Goal: Task Accomplishment & Management: Use online tool/utility

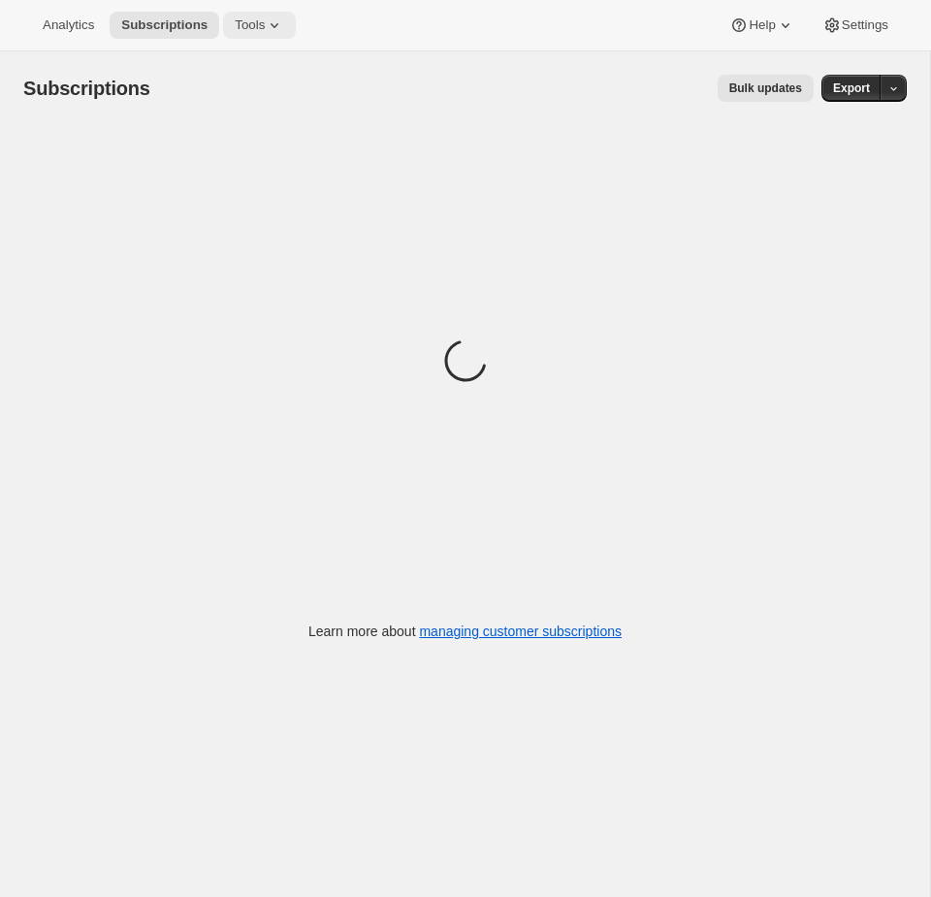
click at [248, 13] on button "Tools" at bounding box center [259, 25] width 73 height 27
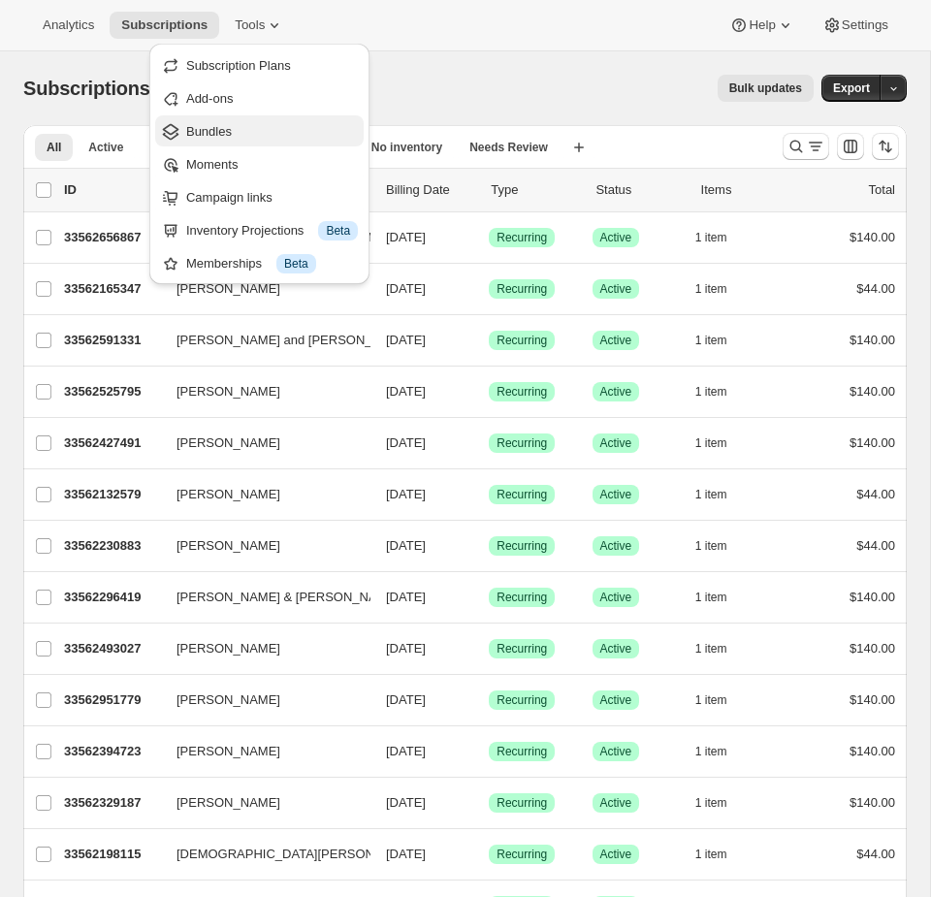
click at [297, 120] on button "Bundles" at bounding box center [259, 130] width 209 height 31
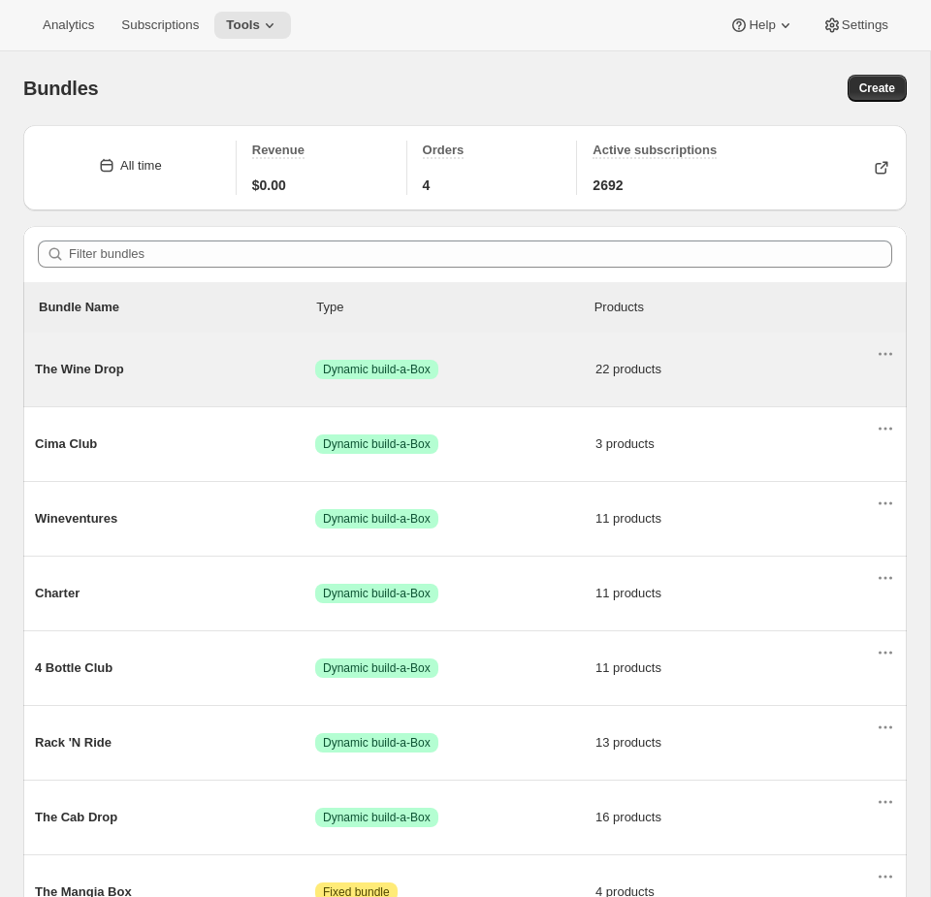
click at [524, 383] on div "The Wine Drop Success Dynamic build-a-Box 22 products" at bounding box center [455, 369] width 841 height 50
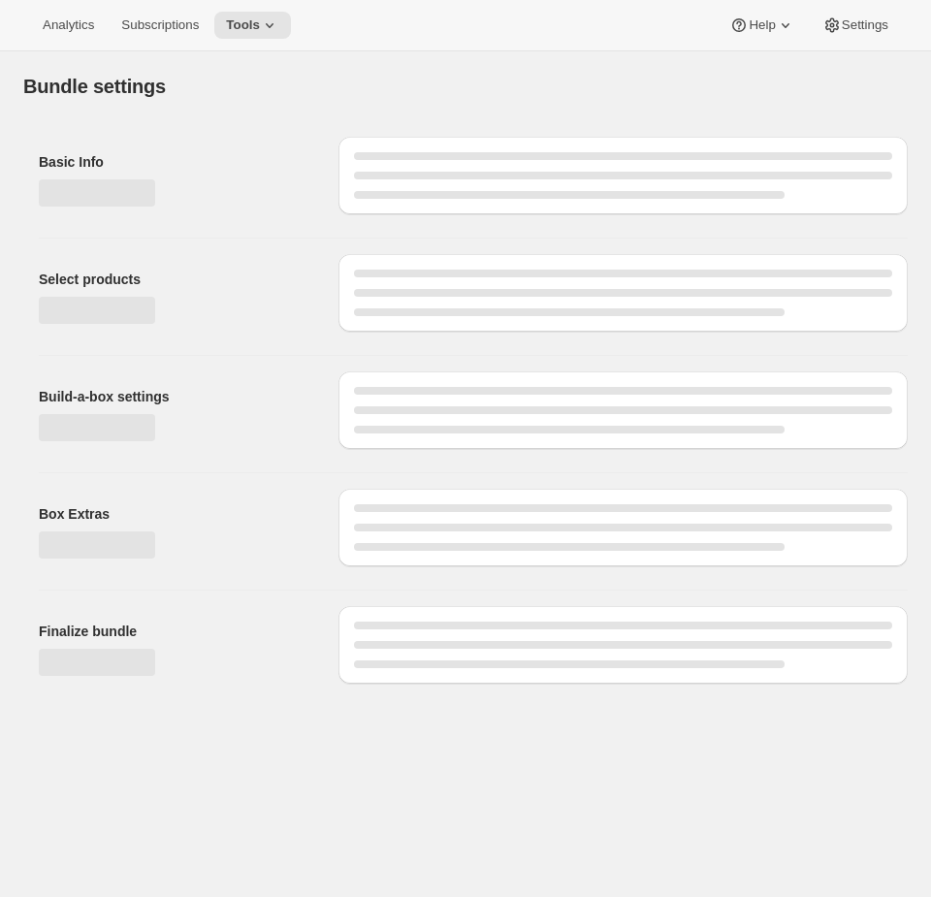
type input "The Wine Drop"
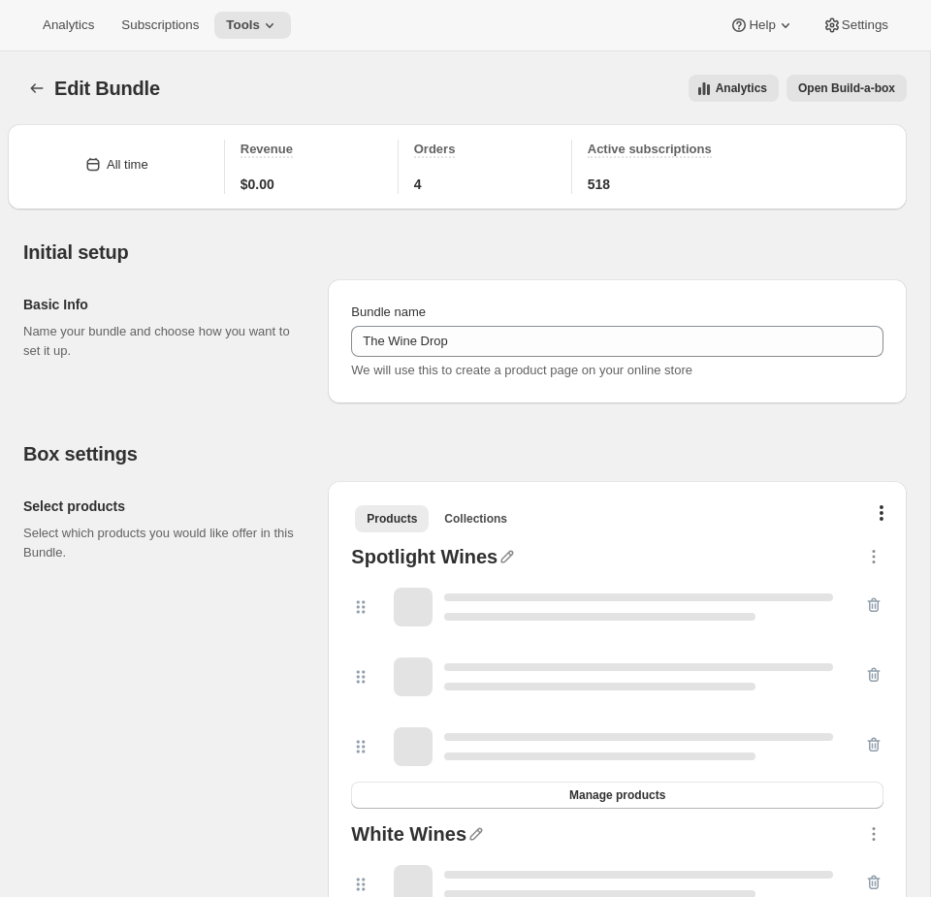
click at [857, 91] on span "Open Build-a-box" at bounding box center [846, 89] width 97 height 16
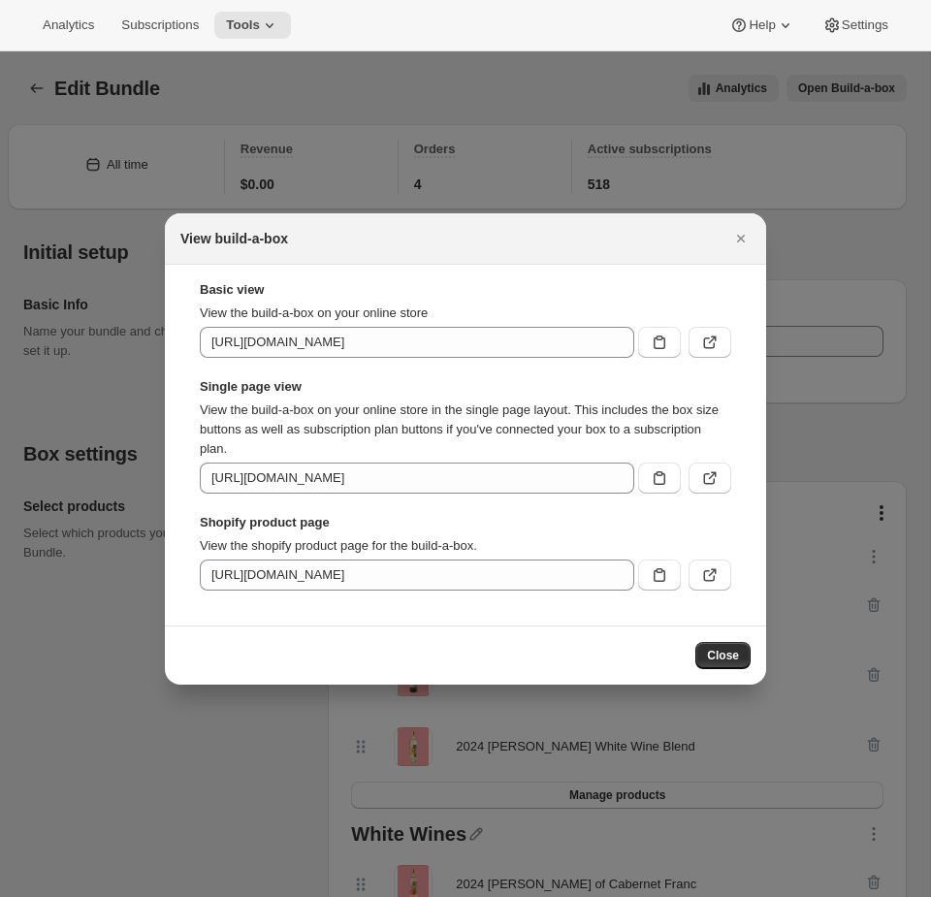
click at [722, 496] on div "Basic view View the build-a-box on your online store [URL][DOMAIN_NAME] Single …" at bounding box center [466, 435] width 532 height 310
click at [717, 487] on button ":rec:" at bounding box center [710, 478] width 43 height 31
